Goal: Task Accomplishment & Management: Manage account settings

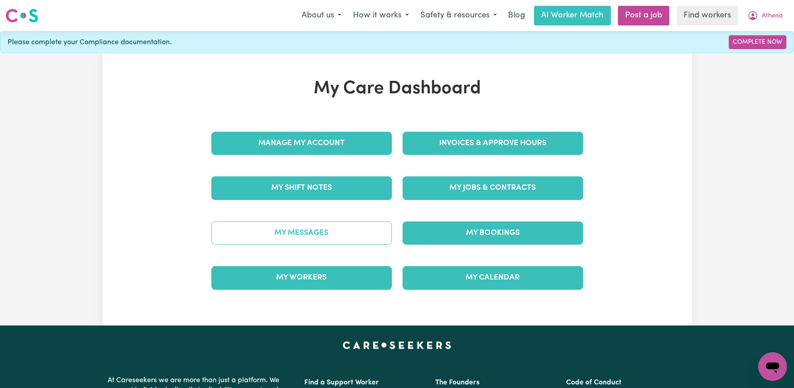
click at [299, 229] on link "My Messages" at bounding box center [301, 233] width 181 height 23
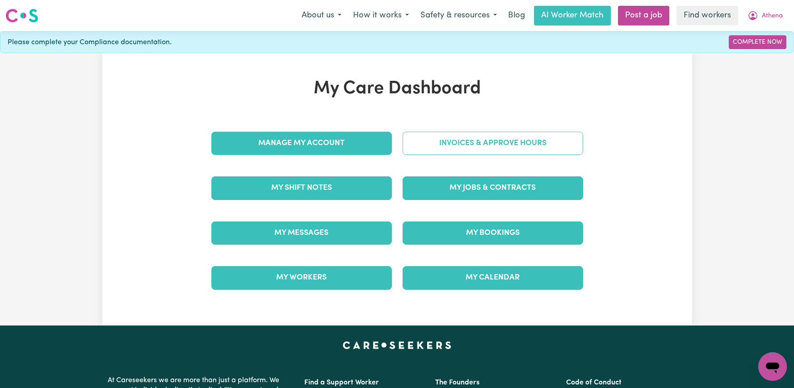
click at [534, 139] on link "Invoices & Approve Hours" at bounding box center [493, 143] width 181 height 23
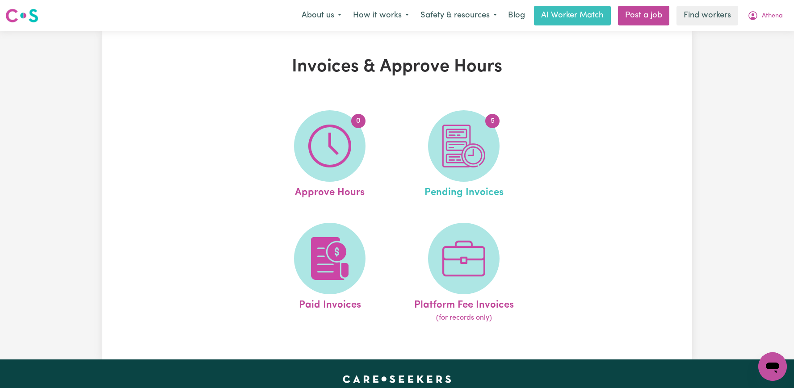
click at [486, 112] on link "5 Pending Invoices" at bounding box center [464, 155] width 129 height 90
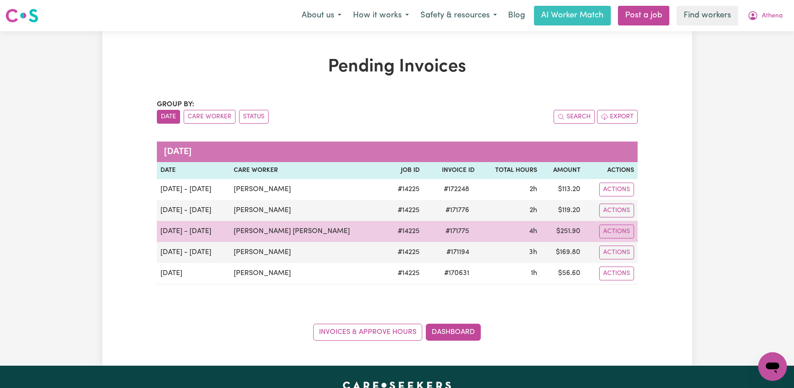
drag, startPoint x: 362, startPoint y: 232, endPoint x: 235, endPoint y: 230, distance: 127.0
click at [235, 230] on td "[PERSON_NAME] [PERSON_NAME]" at bounding box center [308, 231] width 156 height 21
copy td "[PERSON_NAME] [PERSON_NAME]"
